Goal: Task Accomplishment & Management: Manage account settings

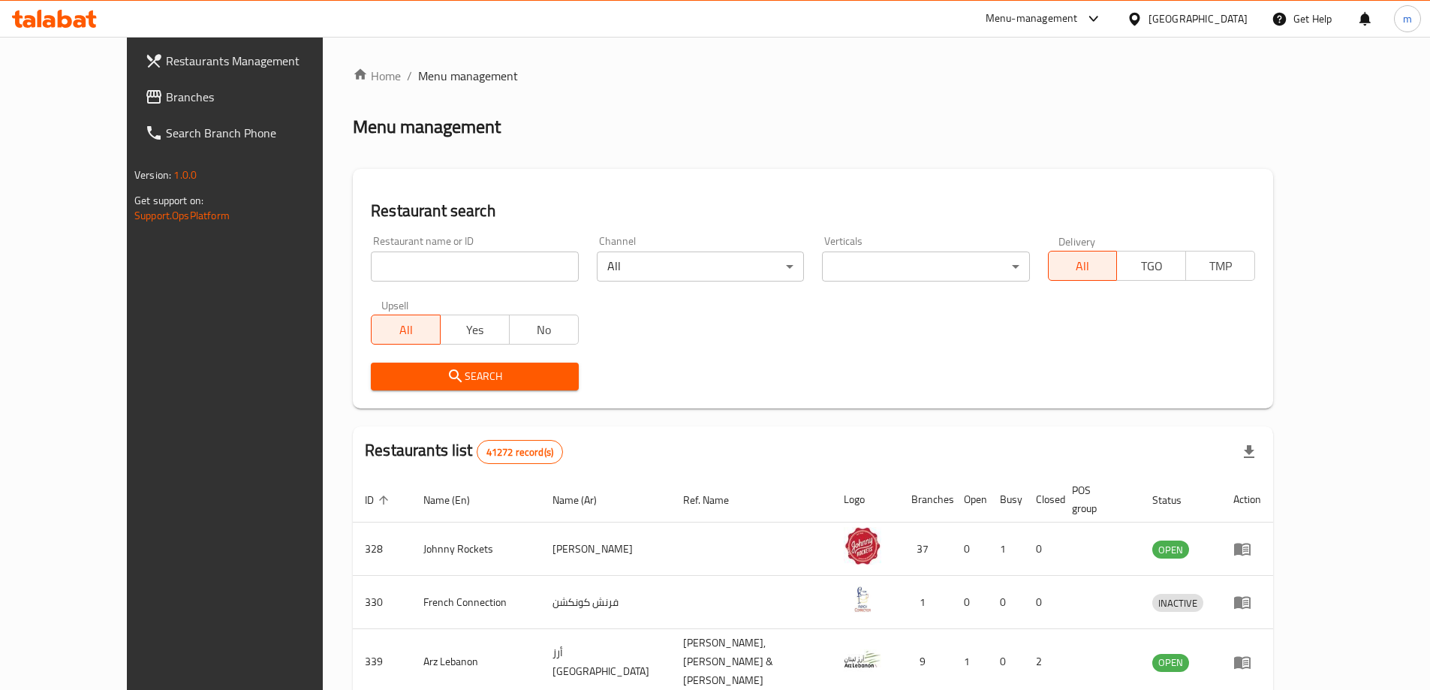
click at [133, 85] on link "Branches" at bounding box center [249, 97] width 233 height 36
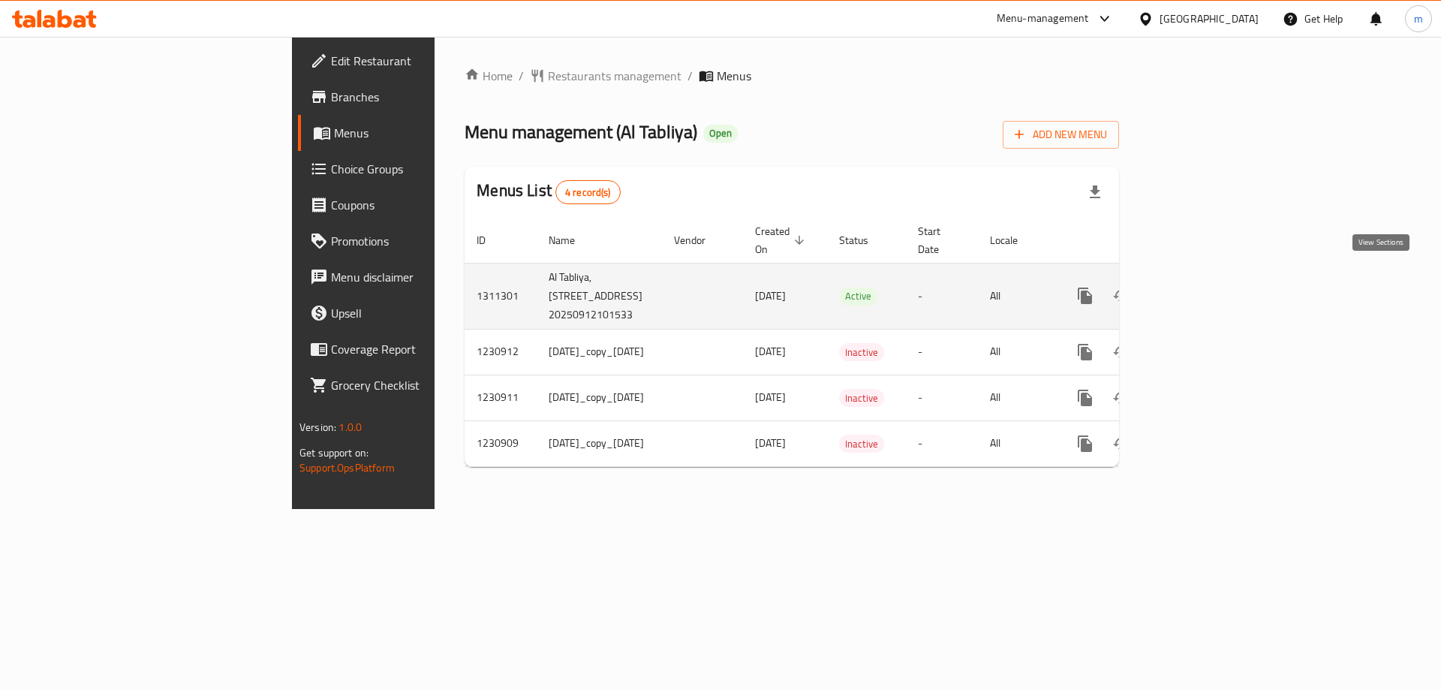
click at [1203, 287] on icon "enhanced table" at bounding box center [1194, 296] width 18 height 18
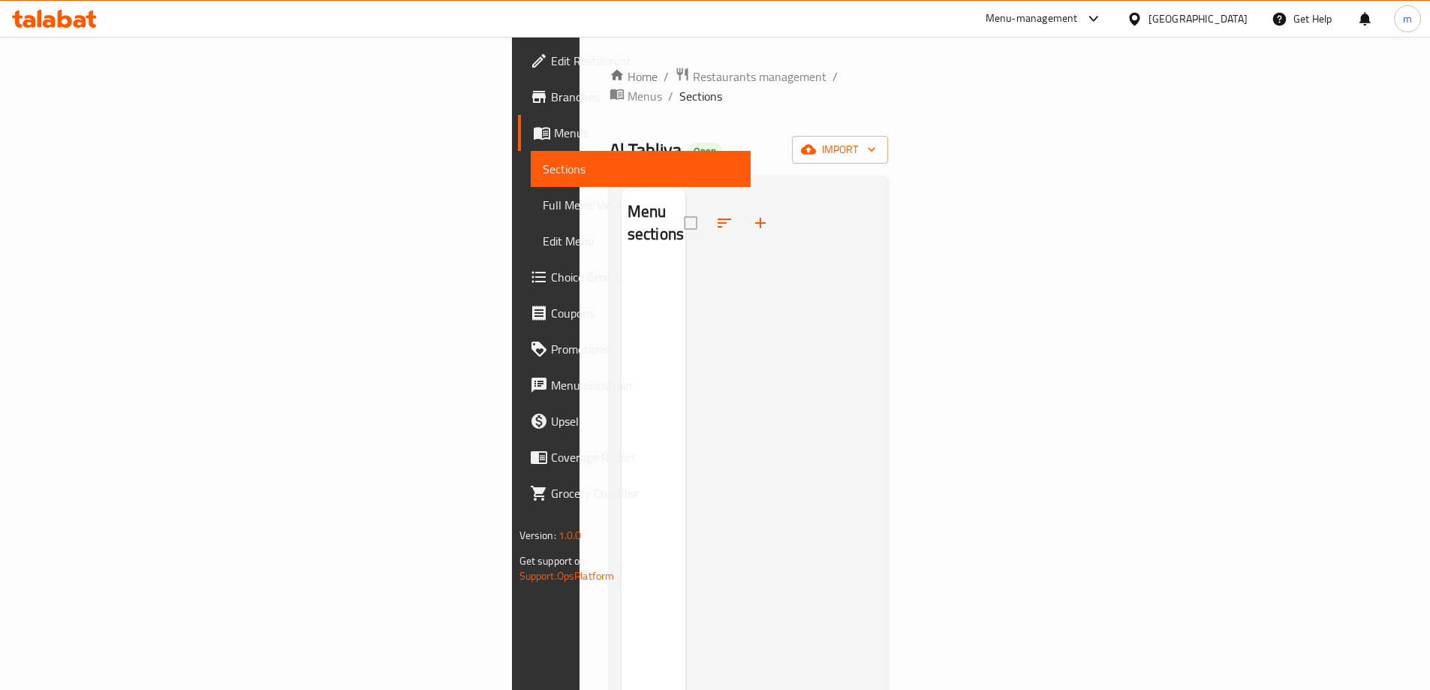
click at [543, 204] on span "Full Menu View" at bounding box center [641, 205] width 196 height 18
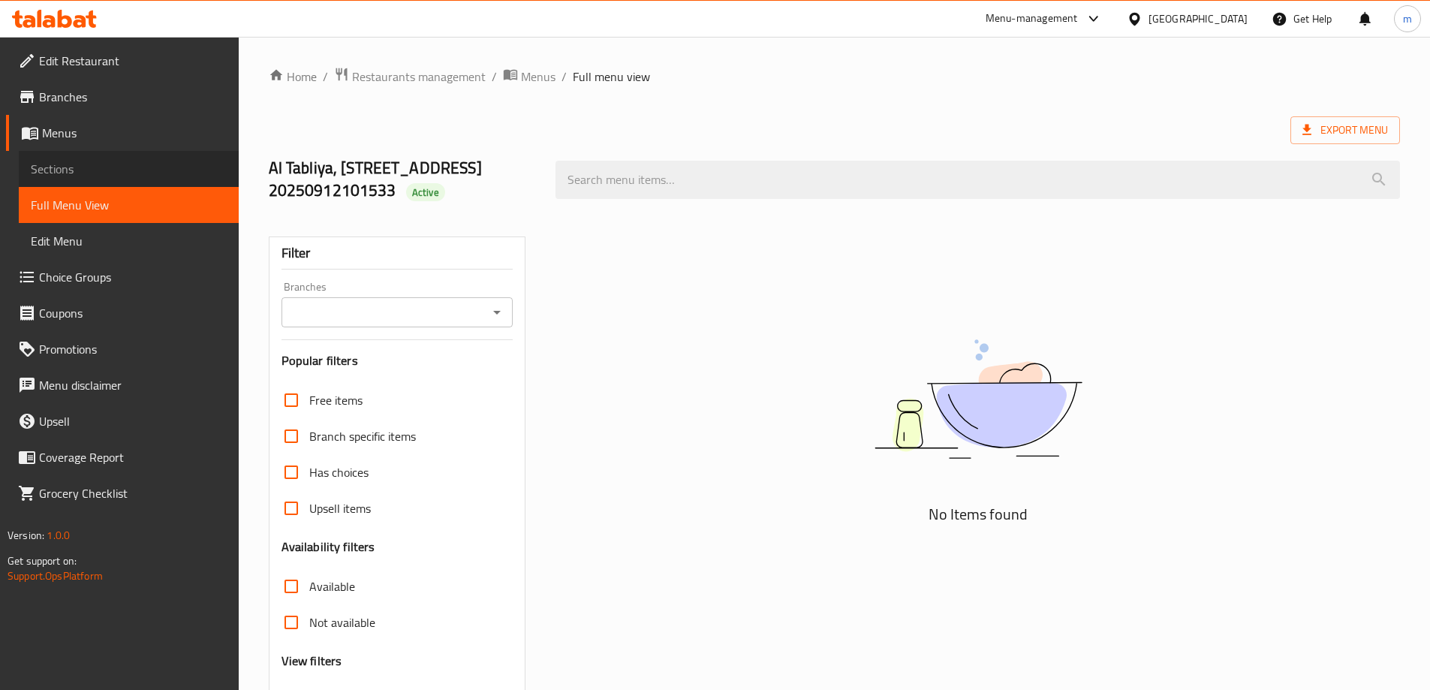
click at [82, 173] on span "Sections" at bounding box center [129, 169] width 196 height 18
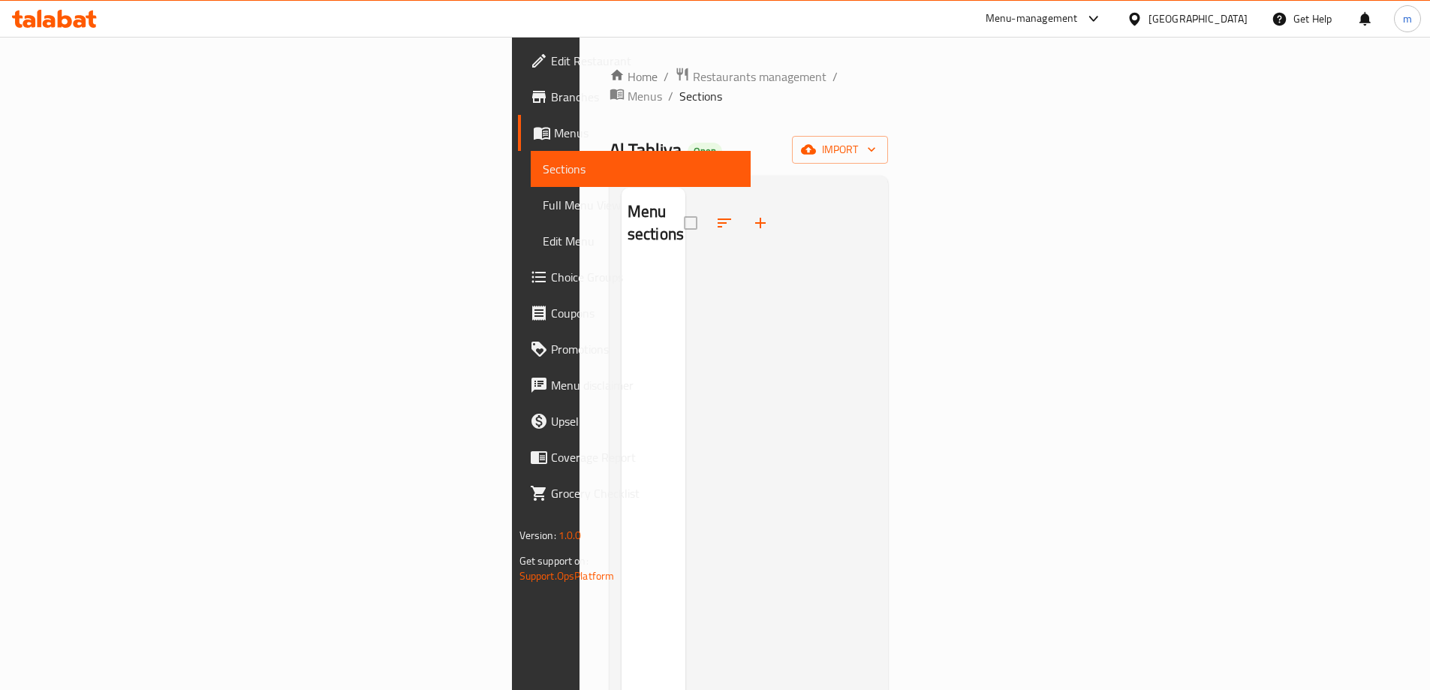
click at [551, 99] on span "Branches" at bounding box center [645, 97] width 188 height 18
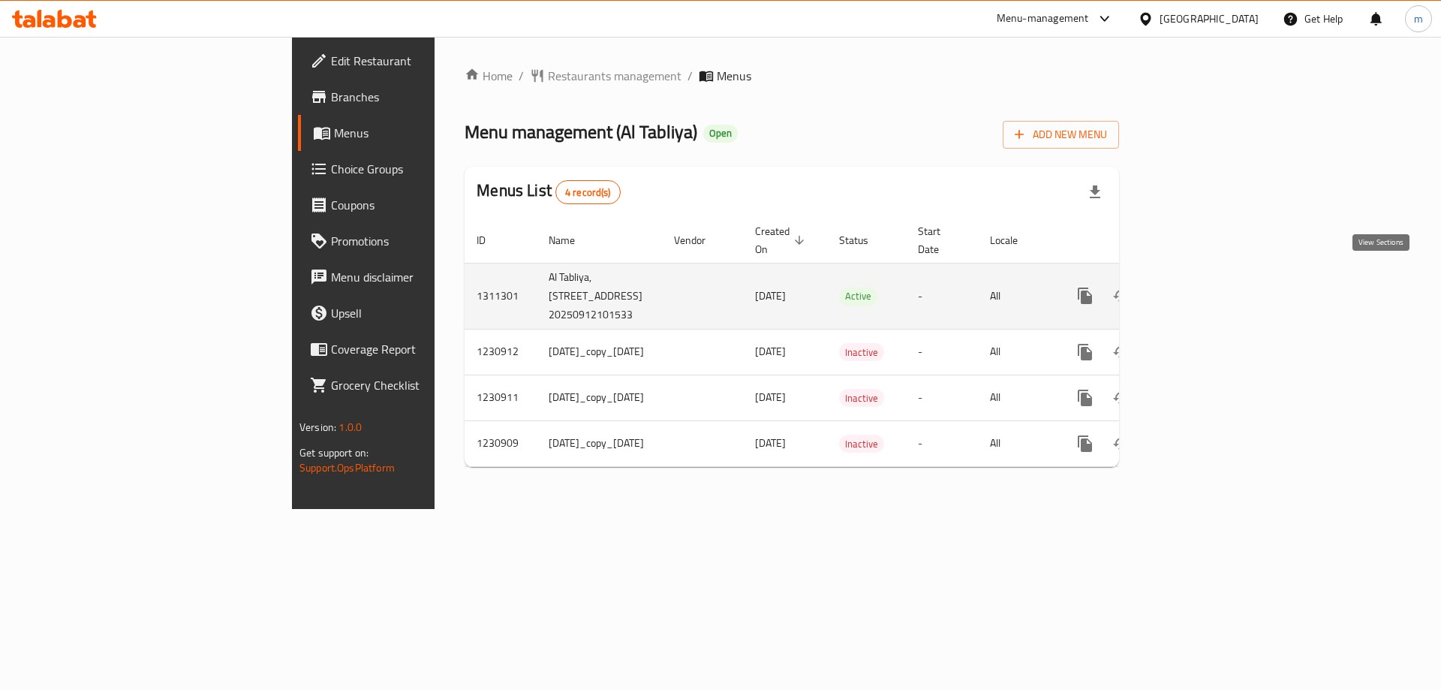
click at [1203, 287] on icon "enhanced table" at bounding box center [1194, 296] width 18 height 18
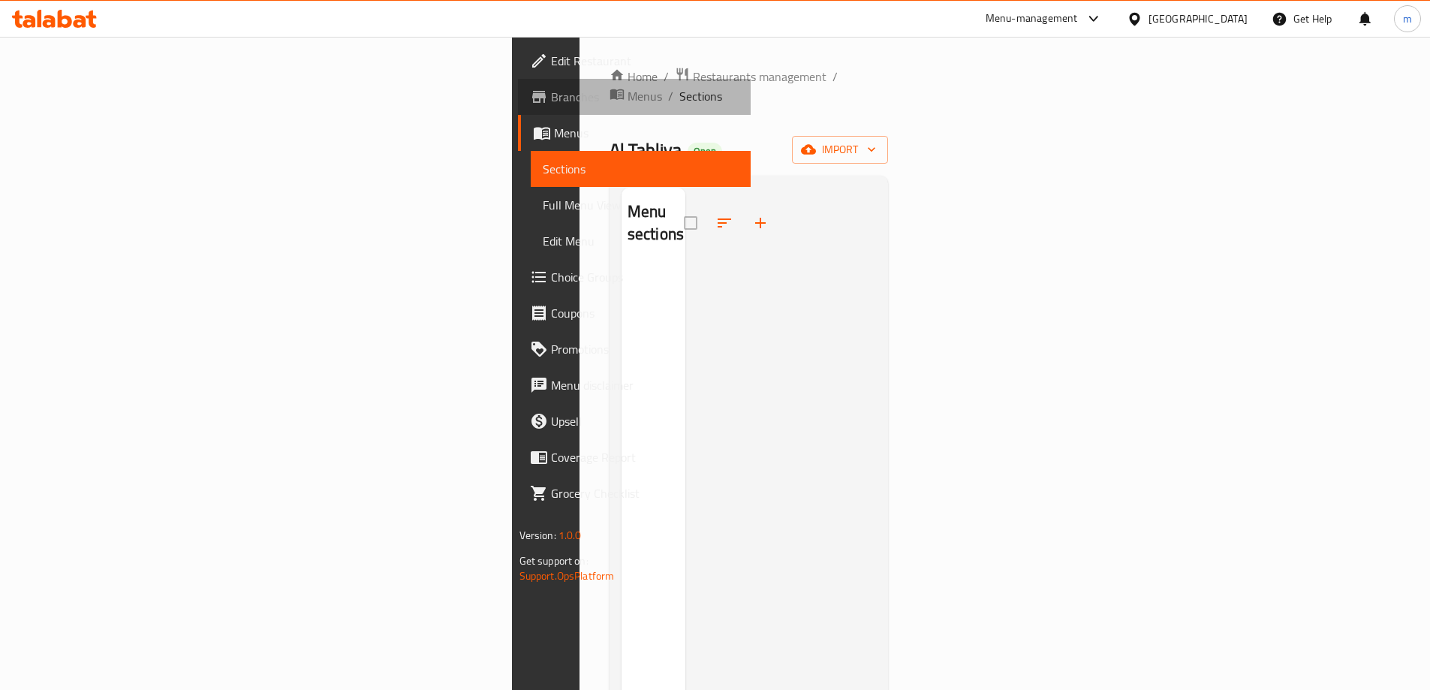
click at [551, 106] on span "Branches" at bounding box center [645, 97] width 188 height 18
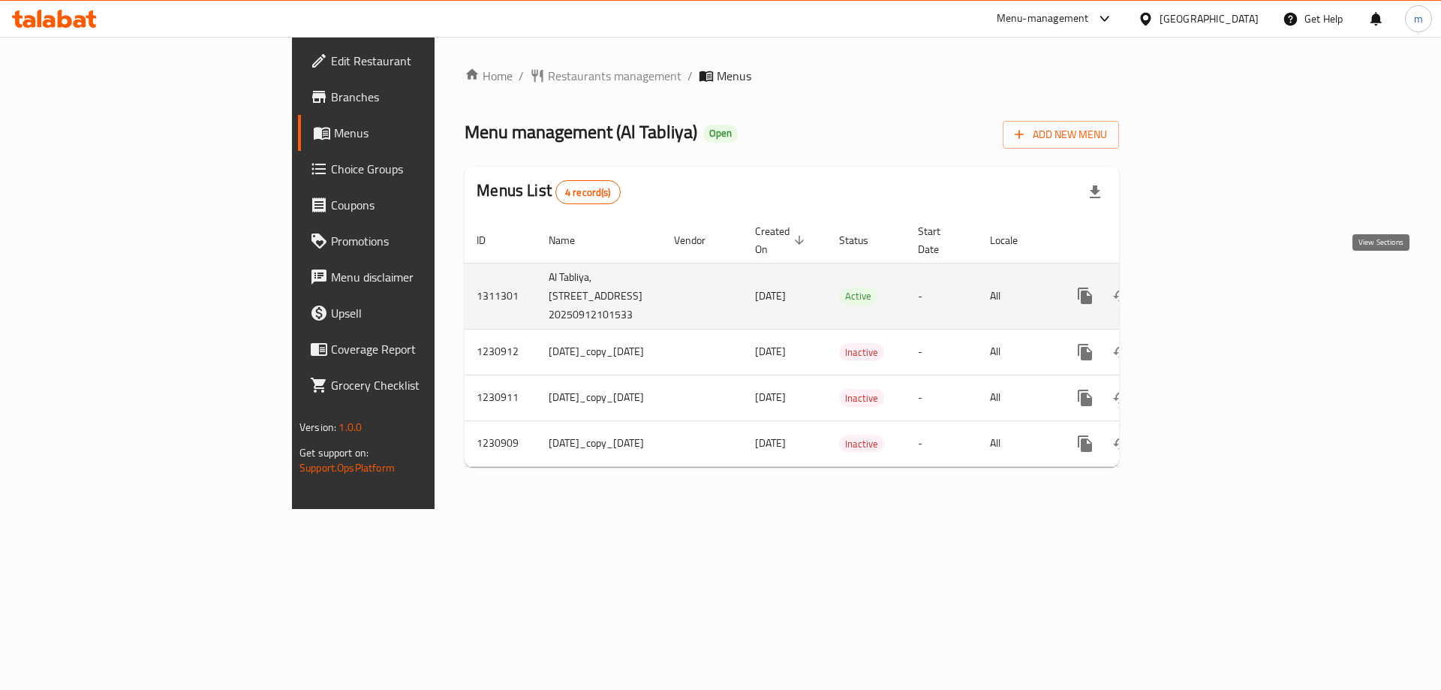
click at [1212, 278] on link "enhanced table" at bounding box center [1194, 296] width 36 height 36
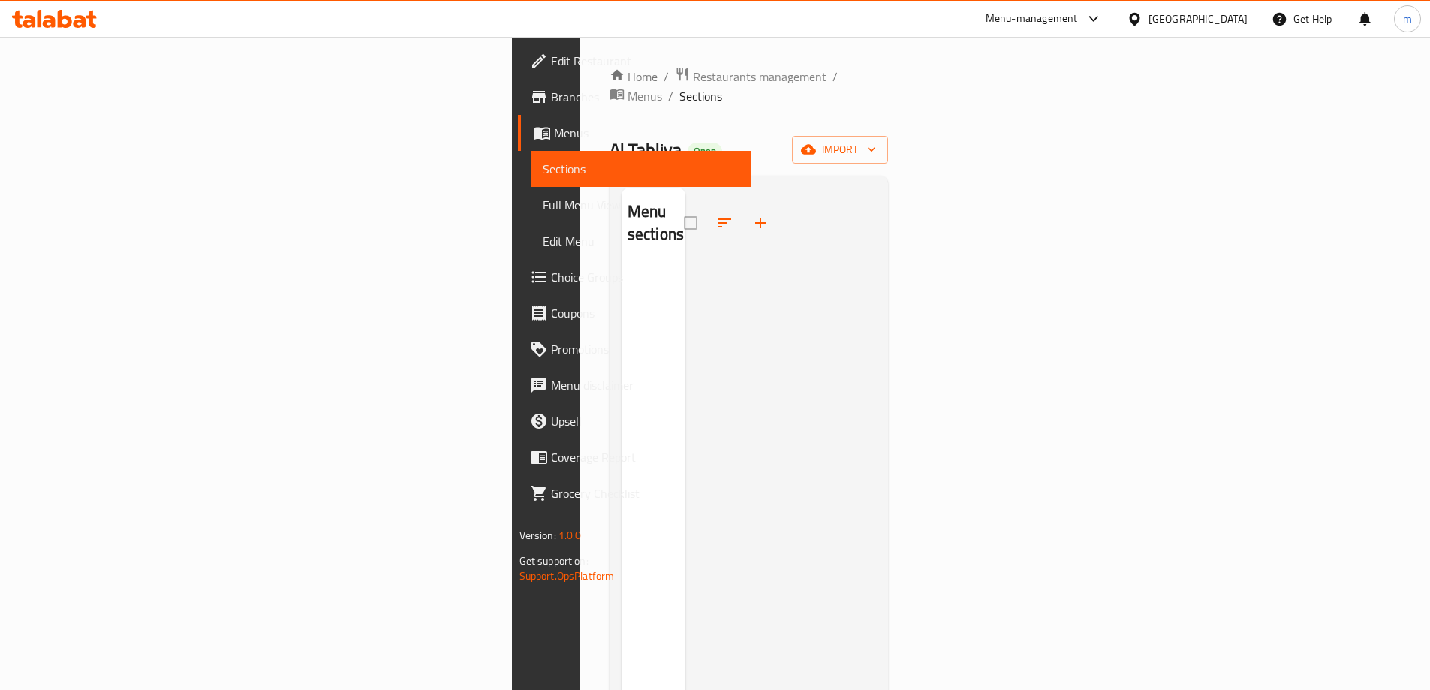
click at [554, 134] on span "Menus" at bounding box center [646, 133] width 185 height 18
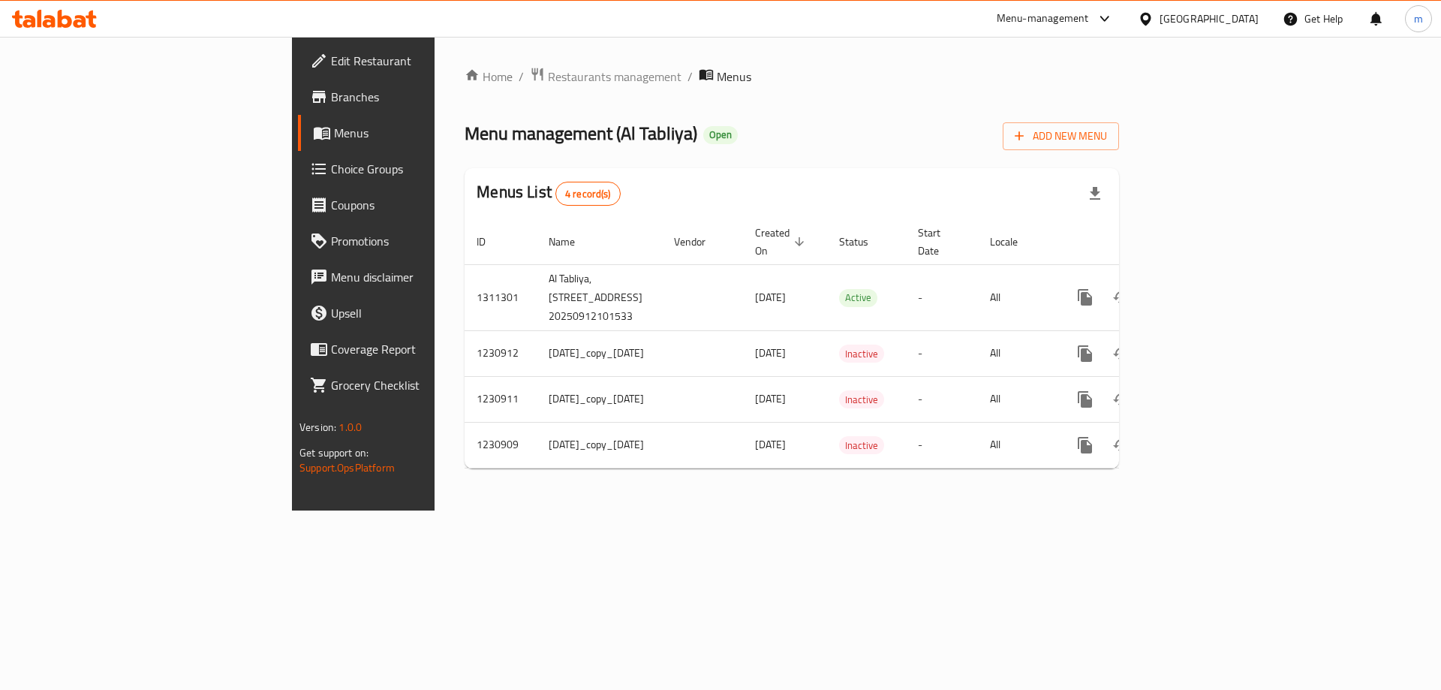
click at [331, 103] on span "Branches" at bounding box center [426, 97] width 190 height 18
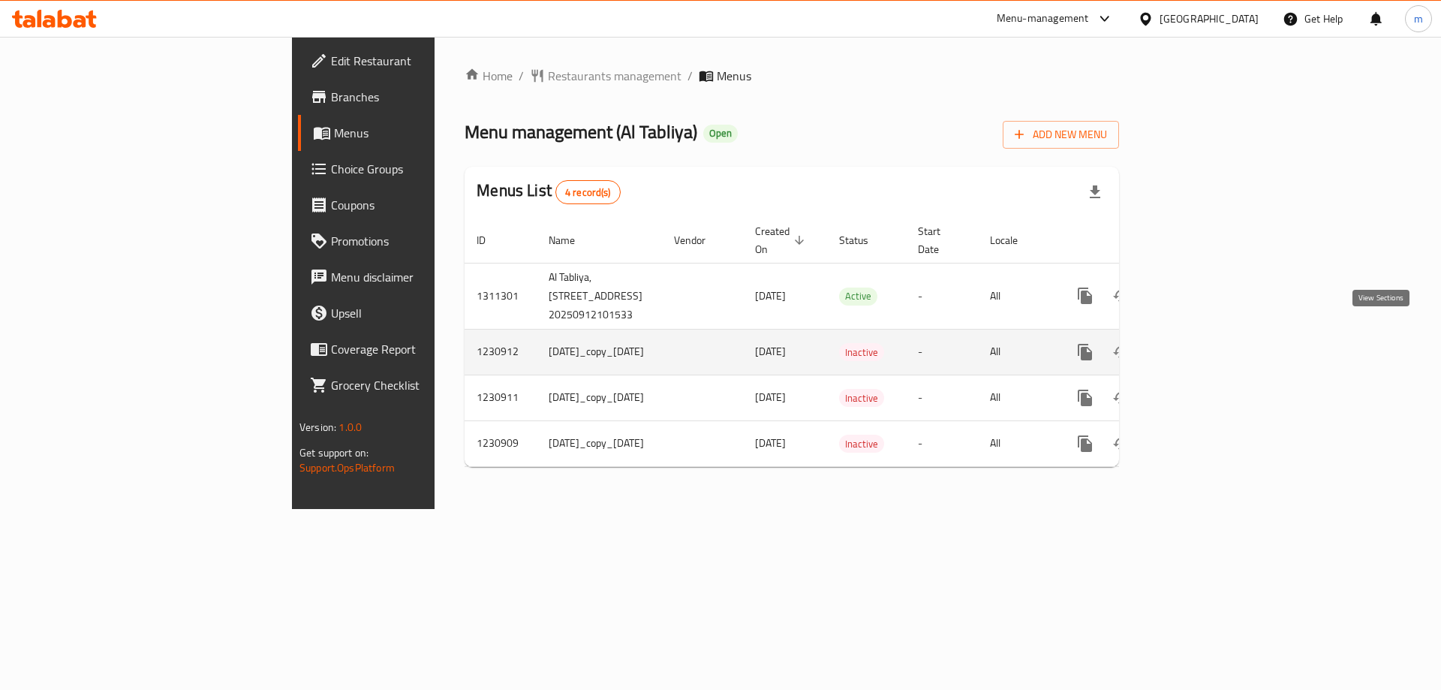
click at [1203, 343] on icon "enhanced table" at bounding box center [1194, 352] width 18 height 18
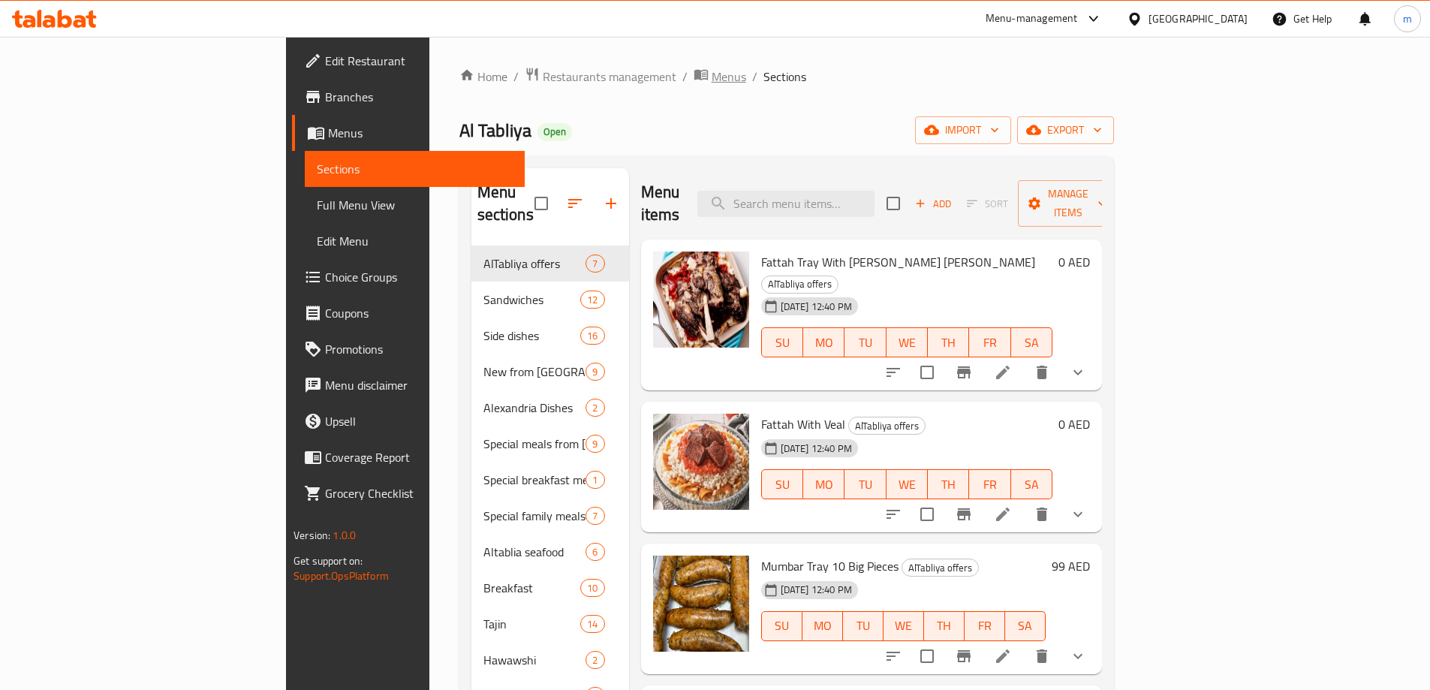
click at [712, 79] on span "Menus" at bounding box center [729, 77] width 35 height 18
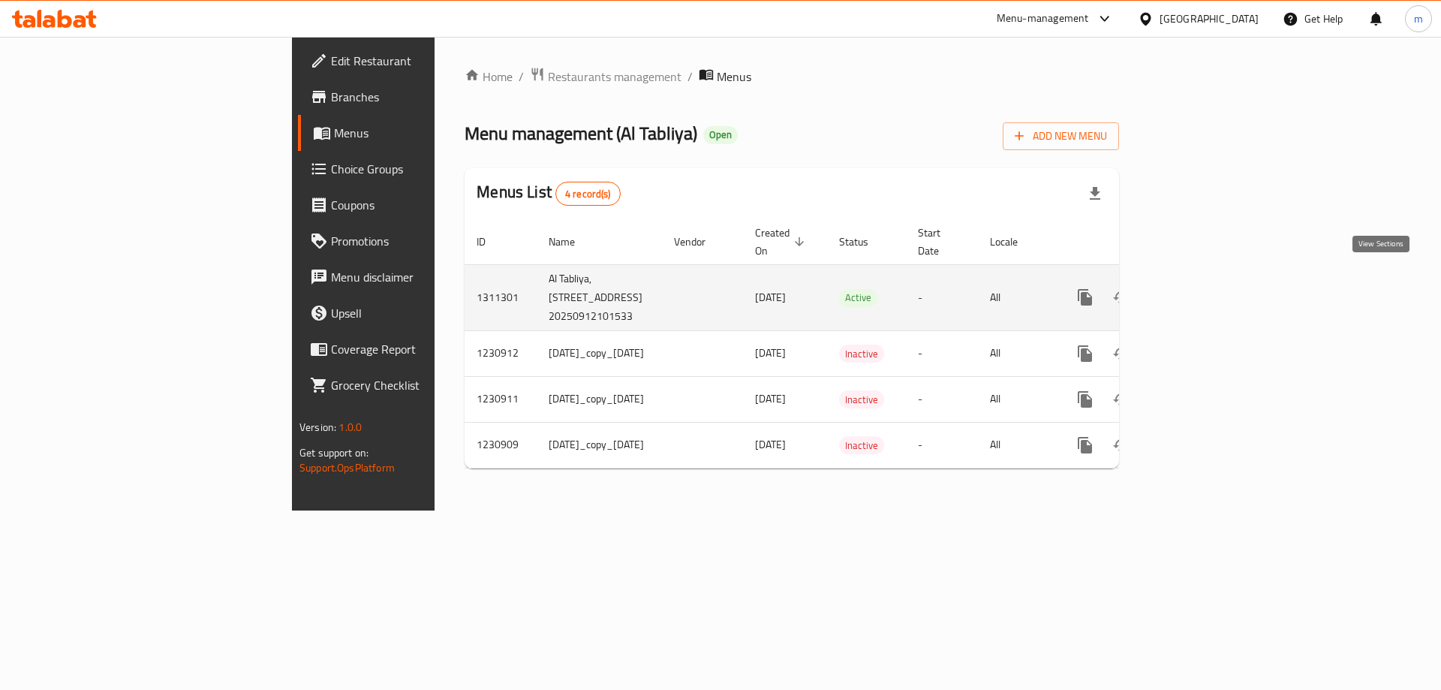
click at [1203, 288] on icon "enhanced table" at bounding box center [1194, 297] width 18 height 18
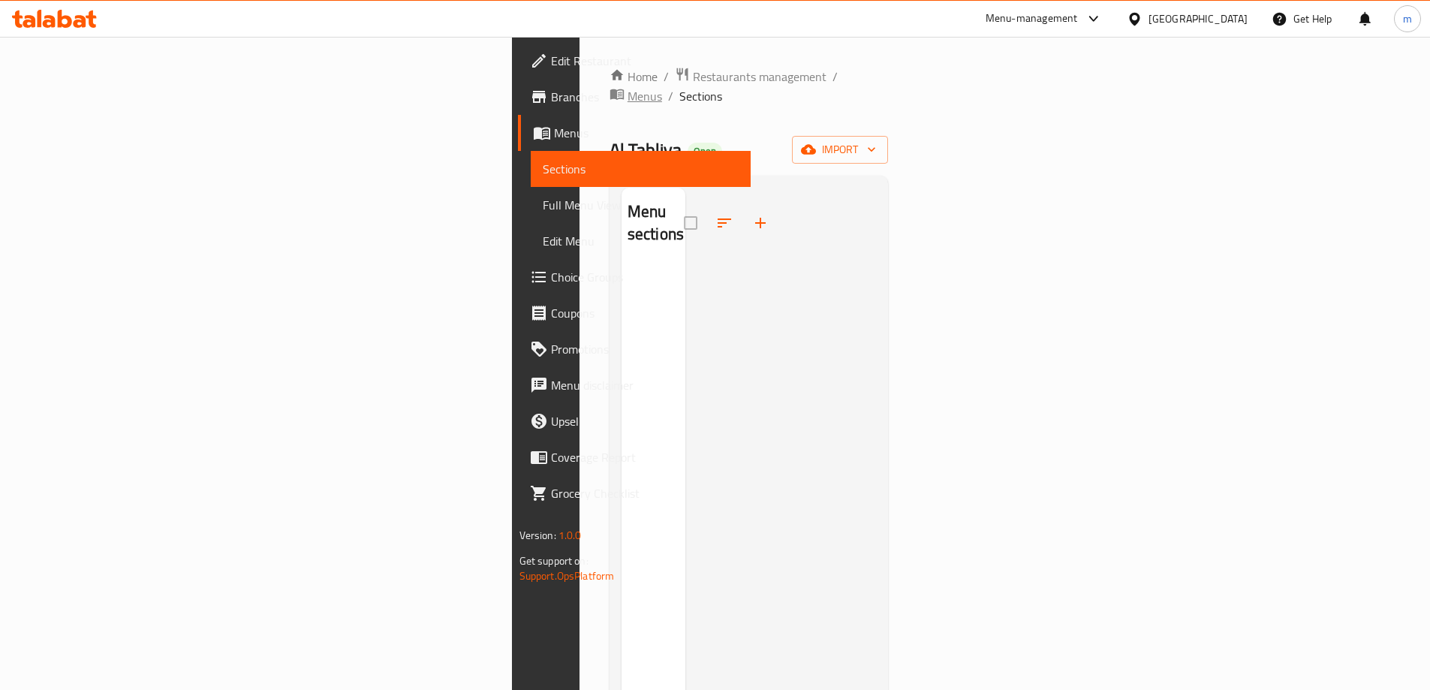
click at [628, 87] on span "Menus" at bounding box center [645, 96] width 35 height 18
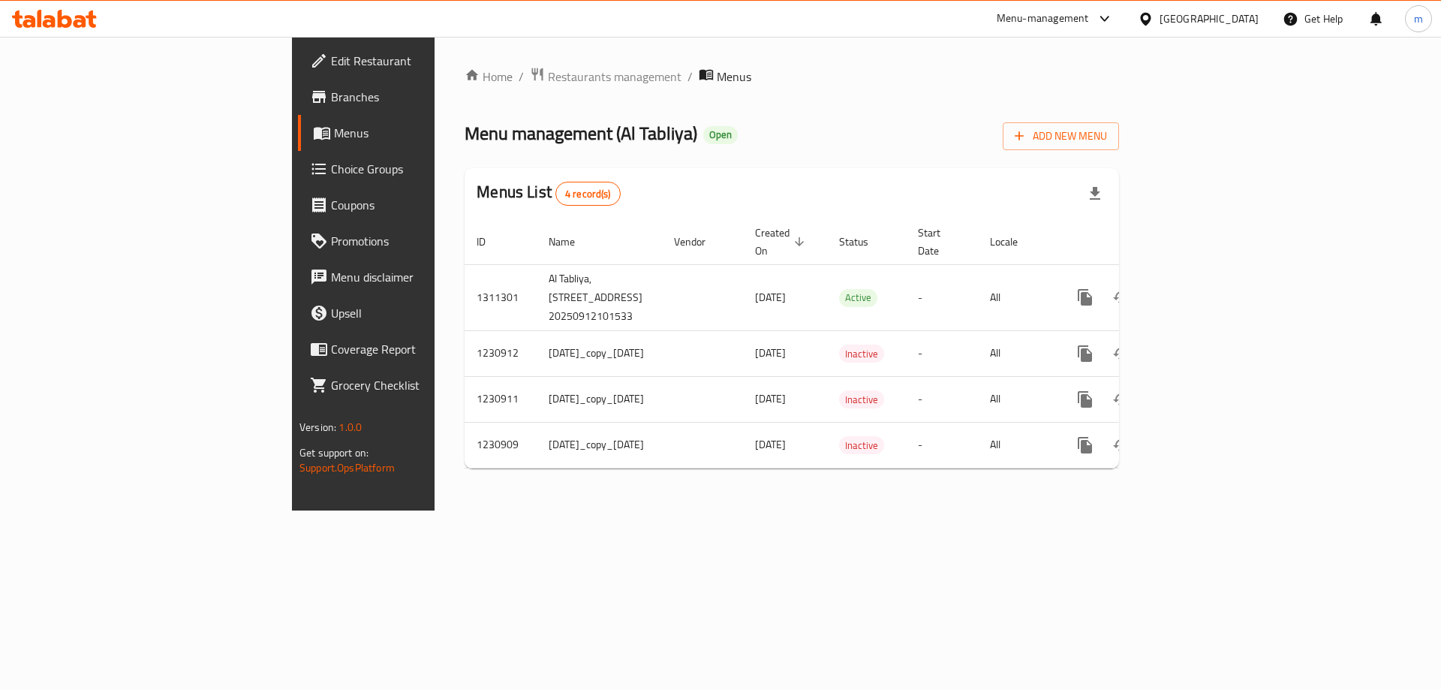
click at [796, 510] on div "Home / Restaurants management / Menus Menu management ( Al Tabliya ) Open Add N…" at bounding box center [792, 274] width 715 height 474
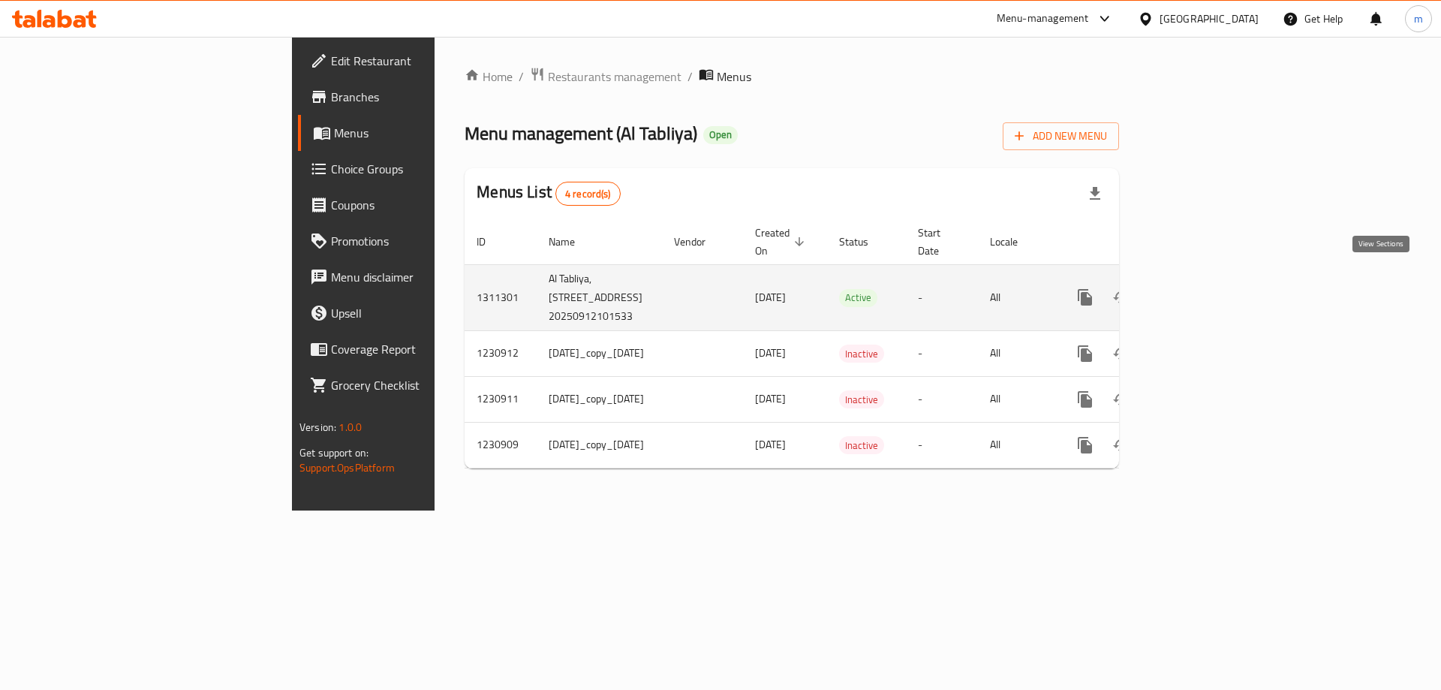
click at [1203, 288] on icon "enhanced table" at bounding box center [1194, 297] width 18 height 18
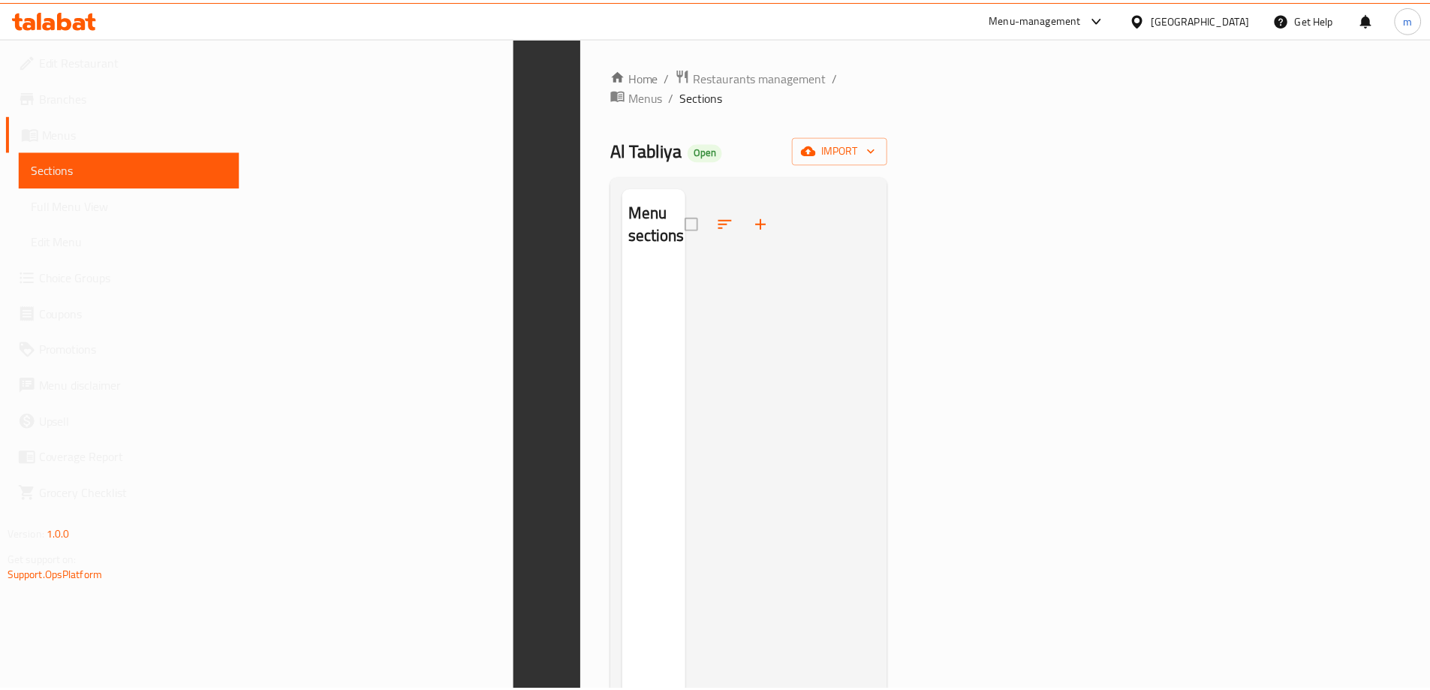
scroll to position [210, 0]
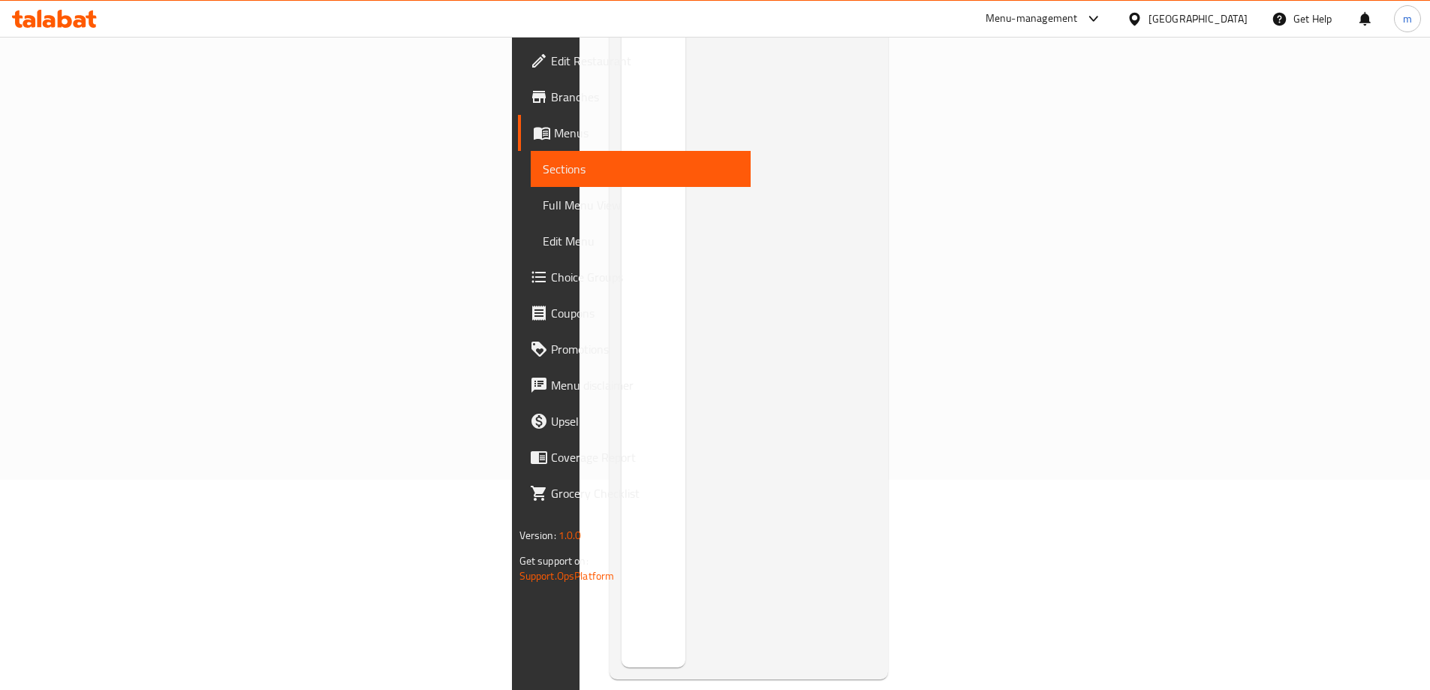
click at [877, 125] on div at bounding box center [780, 322] width 191 height 690
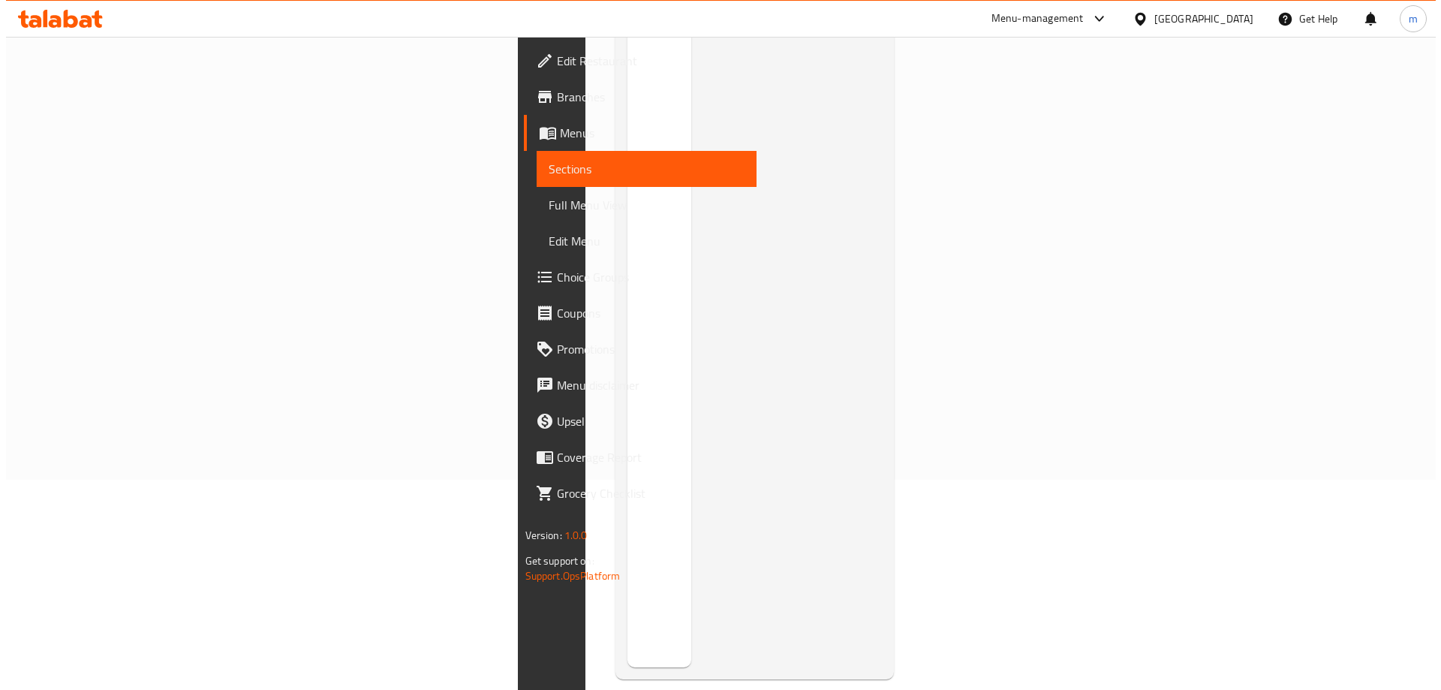
scroll to position [0, 0]
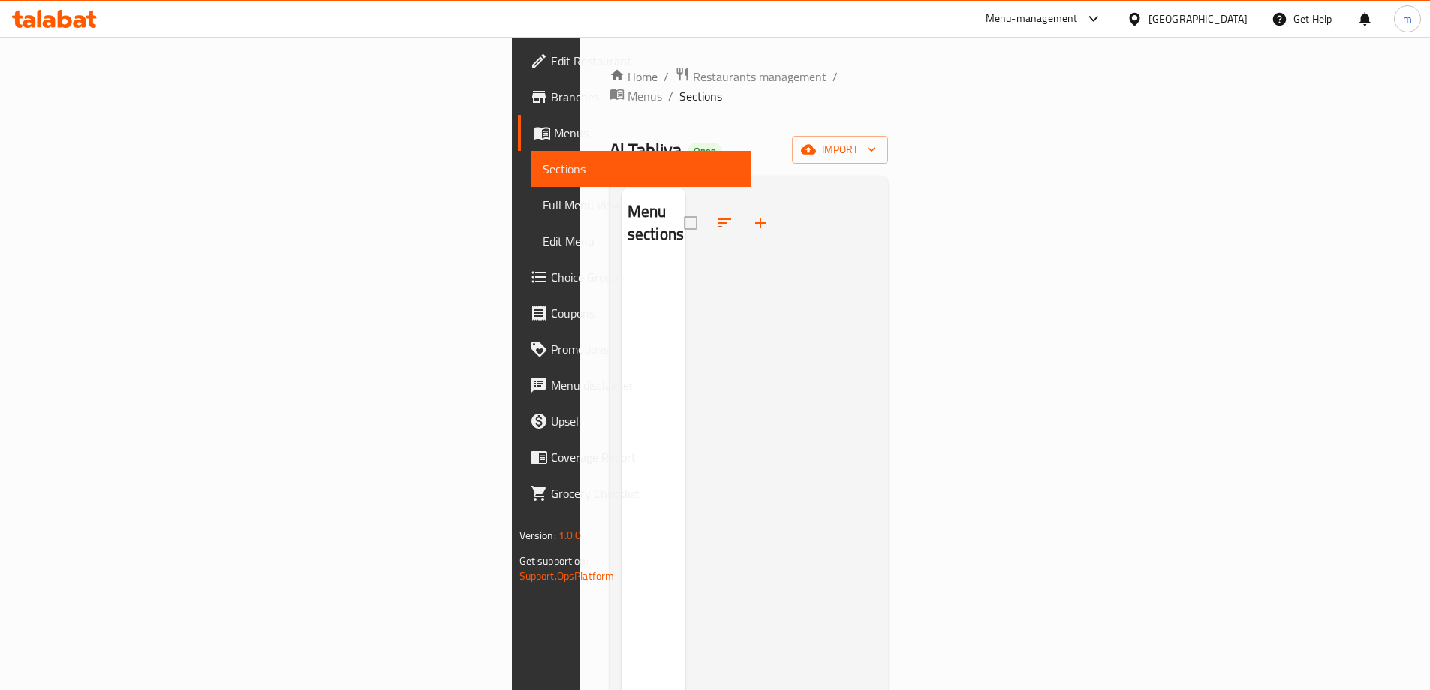
click at [554, 141] on span "Menus" at bounding box center [646, 133] width 185 height 18
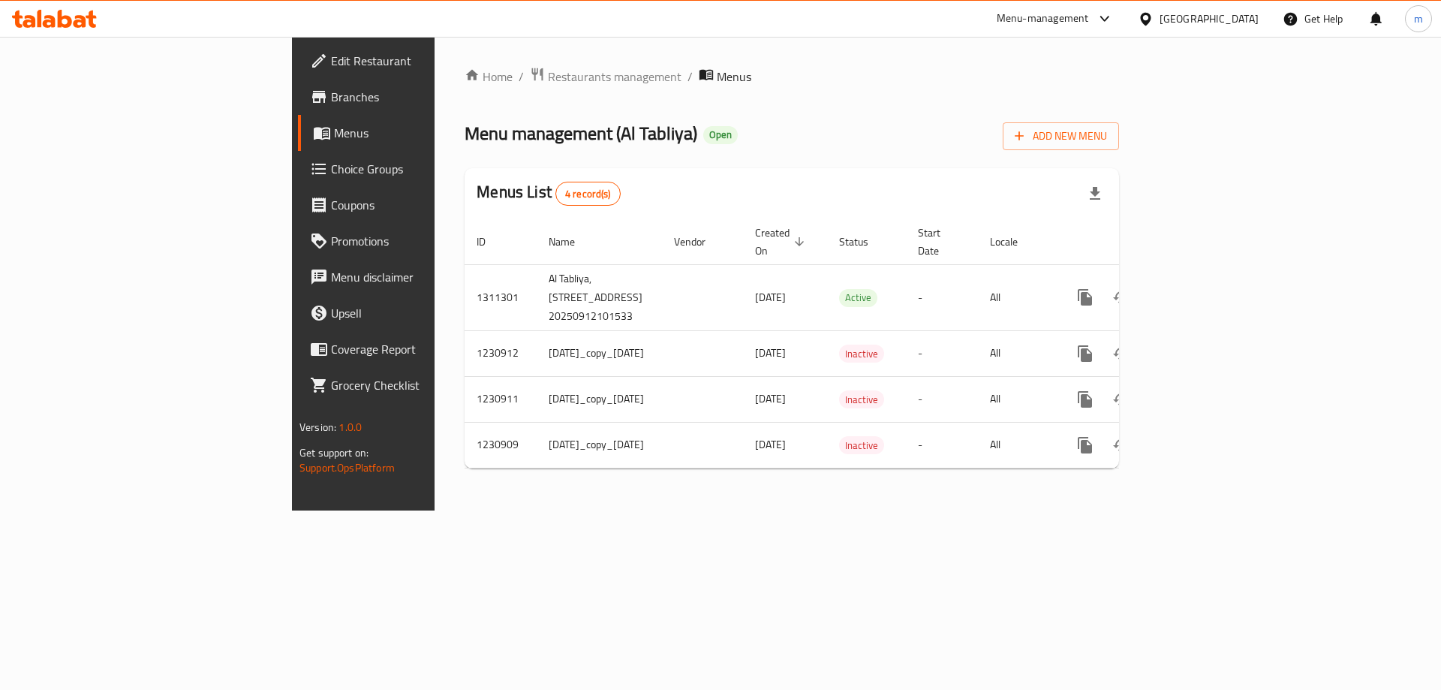
click at [331, 95] on span "Branches" at bounding box center [426, 97] width 190 height 18
click at [298, 110] on link "Branches" at bounding box center [415, 97] width 235 height 36
click at [1123, 504] on div "Home / Restaurants management / Menus Menu management ( Al Tabliya ) Open Add N…" at bounding box center [792, 273] width 715 height 472
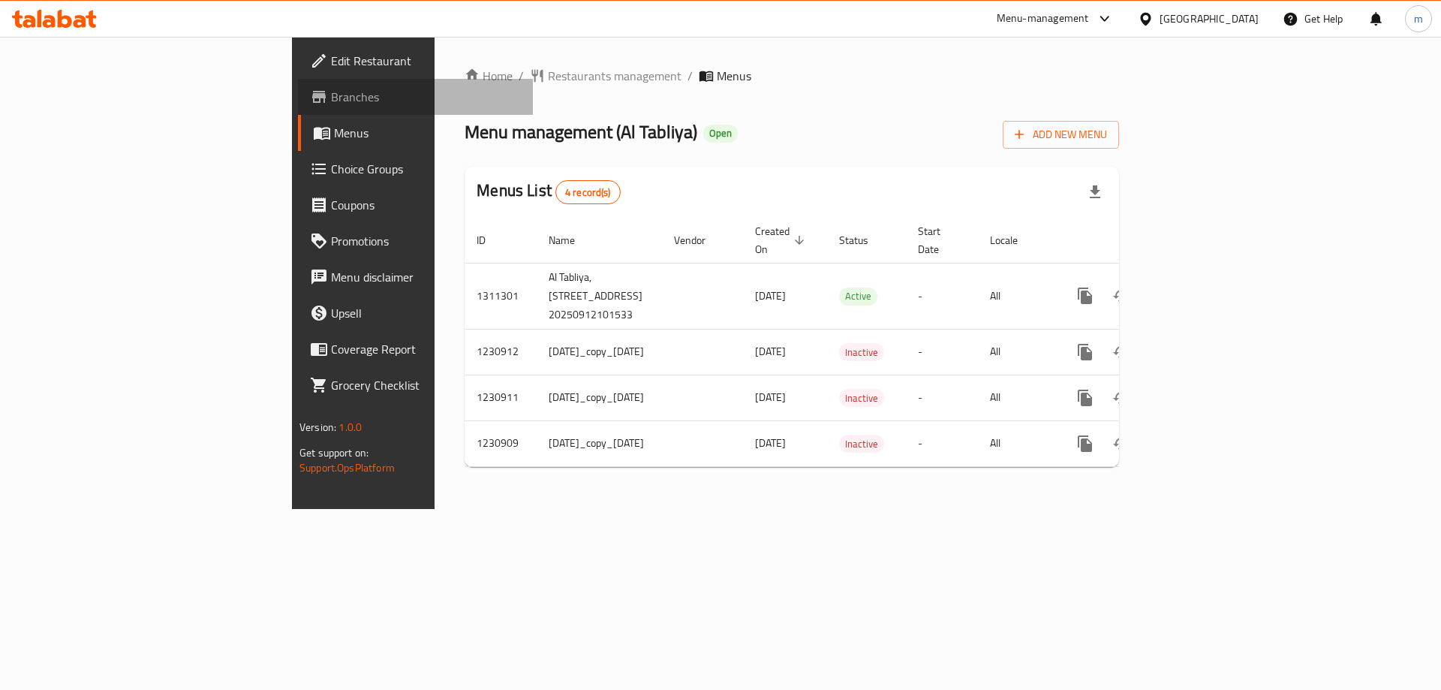
click at [298, 107] on link "Branches" at bounding box center [415, 97] width 235 height 36
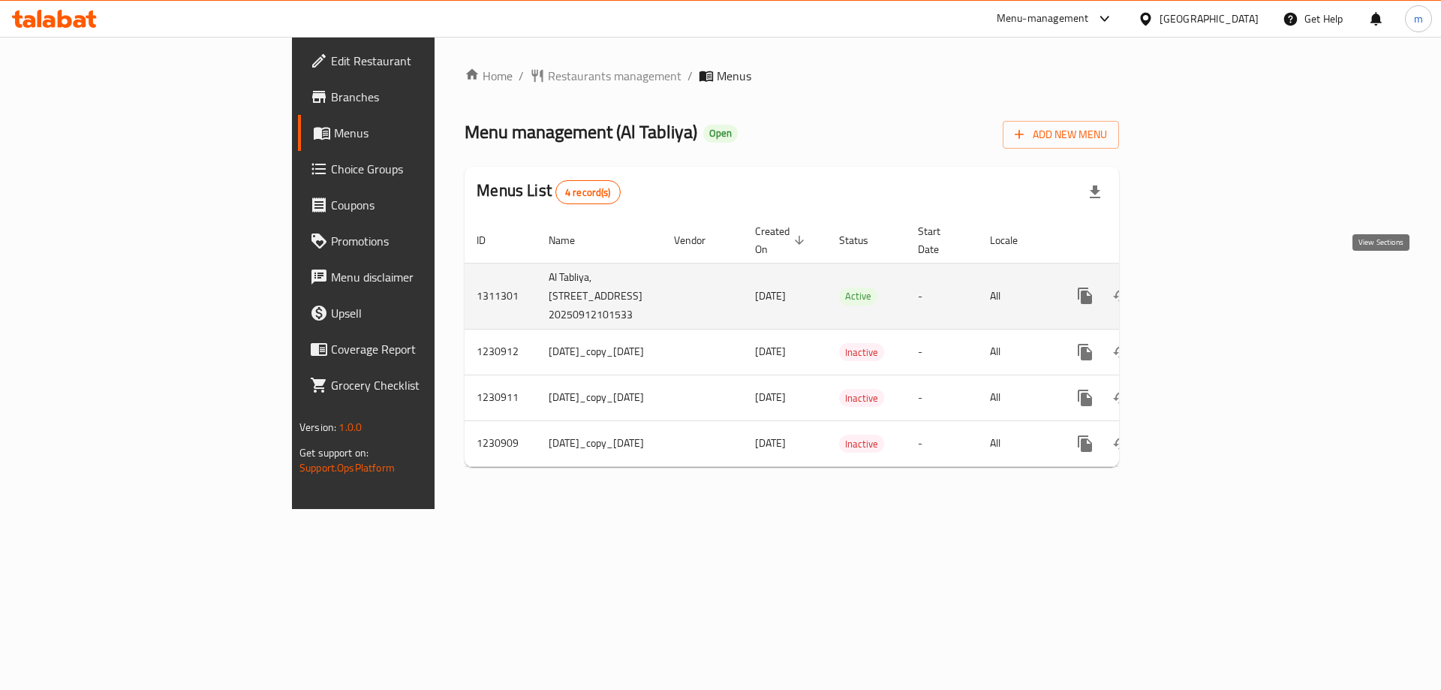
click at [1212, 286] on link "enhanced table" at bounding box center [1194, 296] width 36 height 36
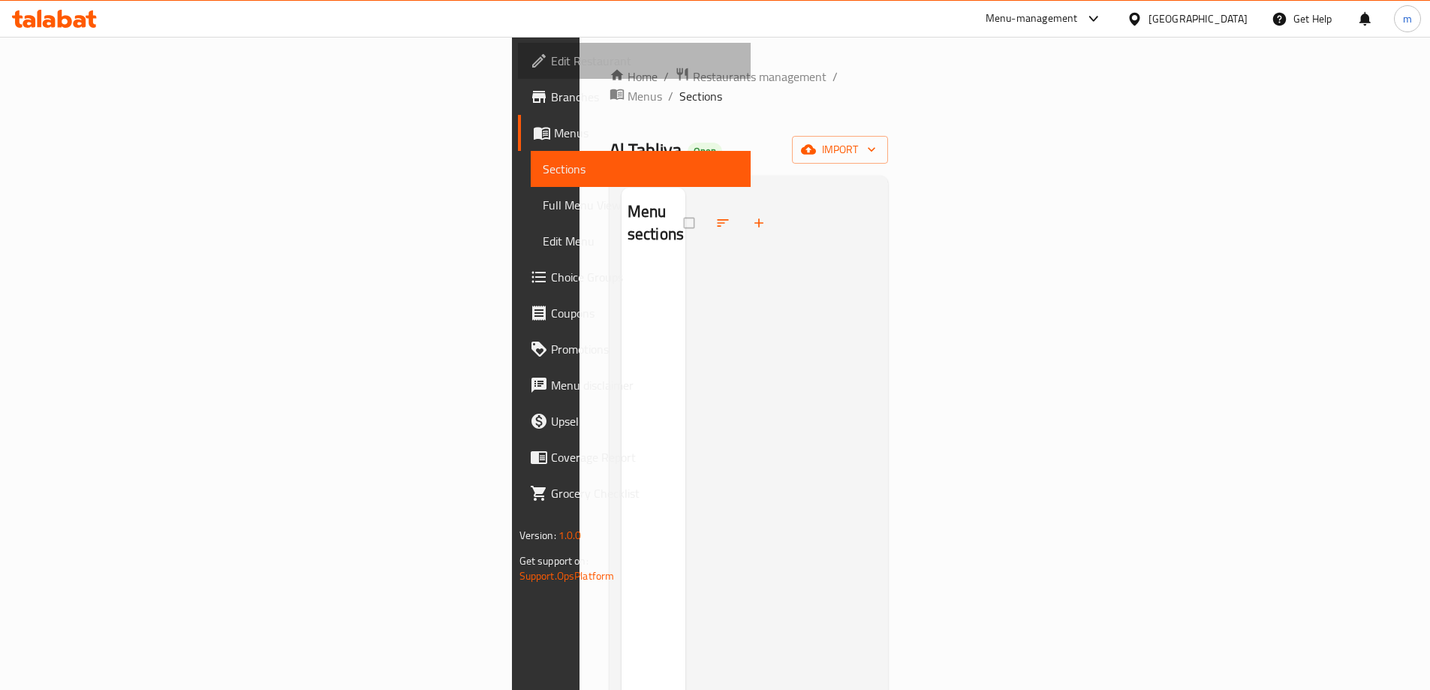
click at [551, 64] on span "Edit Restaurant" at bounding box center [645, 61] width 188 height 18
